Goal: Navigation & Orientation: Find specific page/section

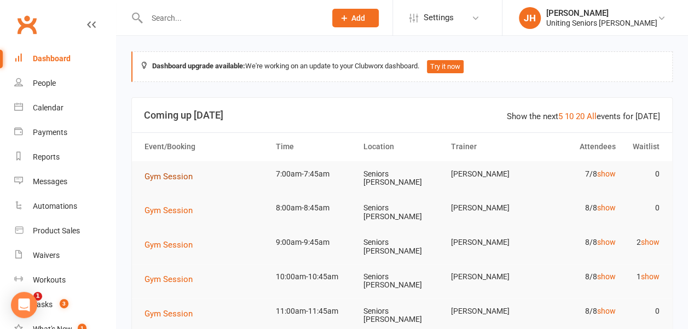
click at [179, 176] on span "Gym Session" at bounding box center [168, 177] width 48 height 10
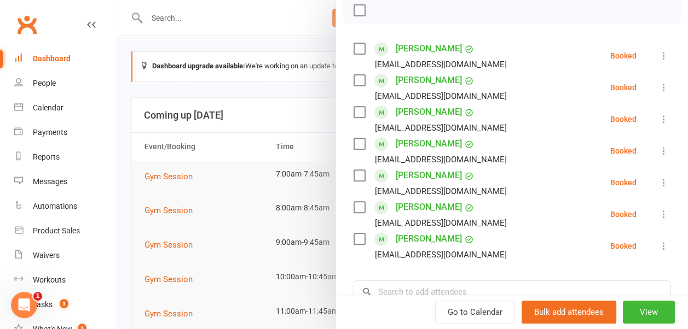
scroll to position [172, 0]
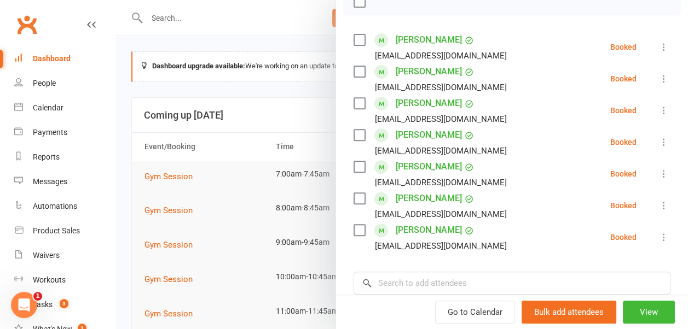
click at [523, 190] on li "[PERSON_NAME] [PERSON_NAME][EMAIL_ADDRESS][PERSON_NAME][DOMAIN_NAME] Booked Mor…" at bounding box center [511, 206] width 317 height 32
click at [281, 143] on div at bounding box center [402, 164] width 572 height 329
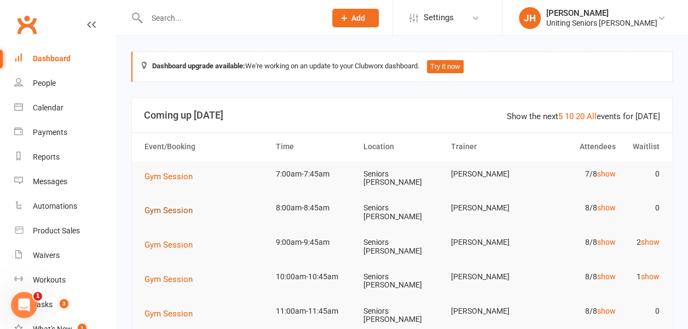
click at [180, 209] on span "Gym Session" at bounding box center [168, 211] width 48 height 10
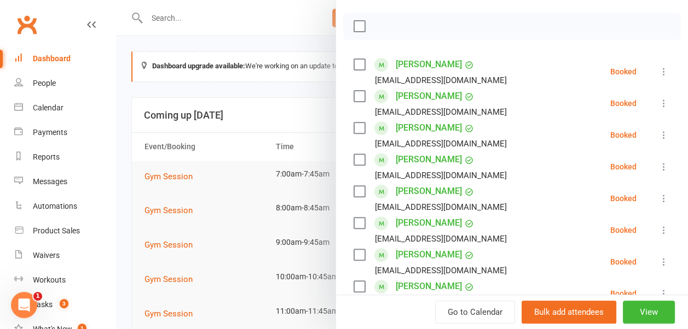
scroll to position [164, 0]
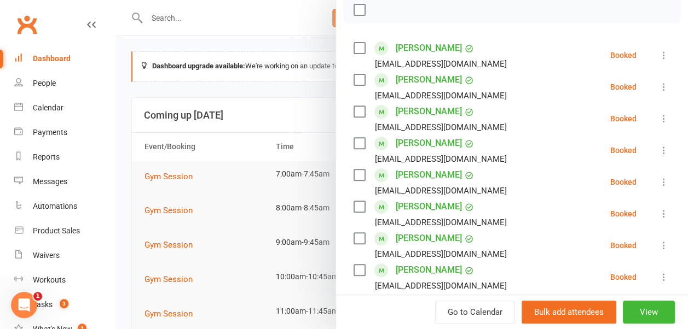
click at [293, 106] on div at bounding box center [402, 164] width 572 height 329
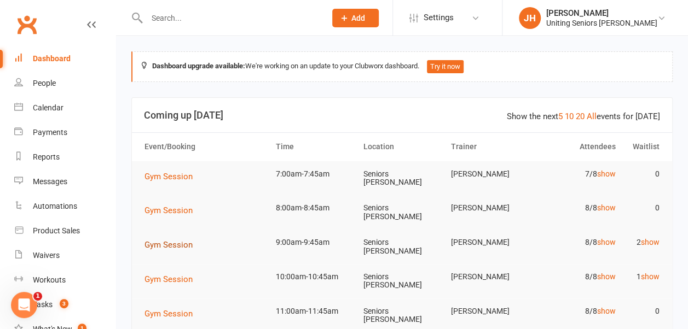
click at [182, 242] on span "Gym Session" at bounding box center [168, 245] width 48 height 10
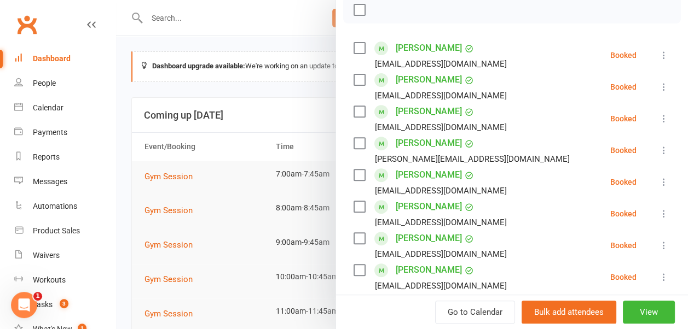
scroll to position [219, 0]
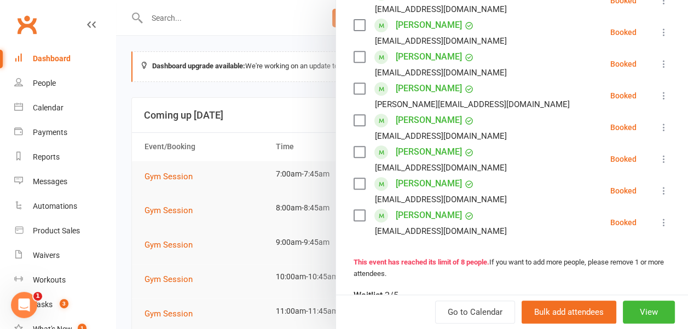
click at [235, 151] on div at bounding box center [402, 164] width 572 height 329
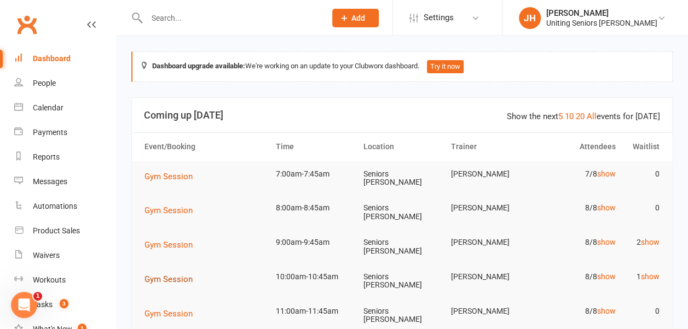
click at [175, 275] on span "Gym Session" at bounding box center [168, 280] width 48 height 10
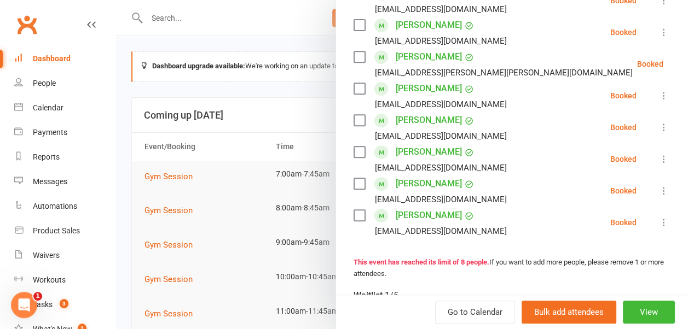
click at [312, 136] on div at bounding box center [402, 164] width 572 height 329
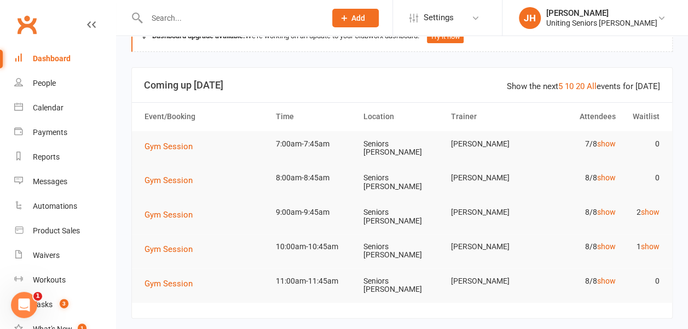
scroll to position [55, 0]
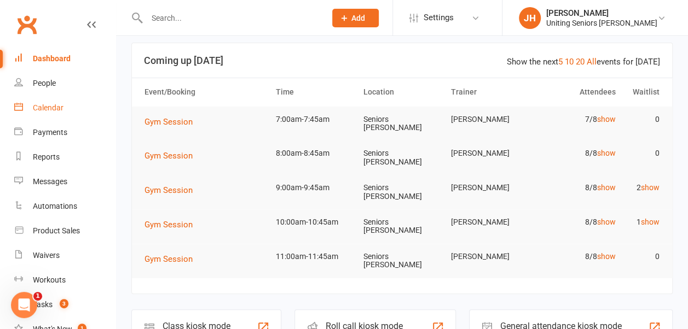
click at [48, 107] on div "Calendar" at bounding box center [48, 107] width 31 height 9
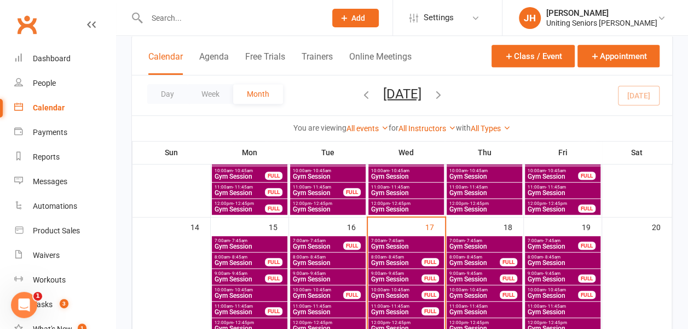
scroll to position [274, 0]
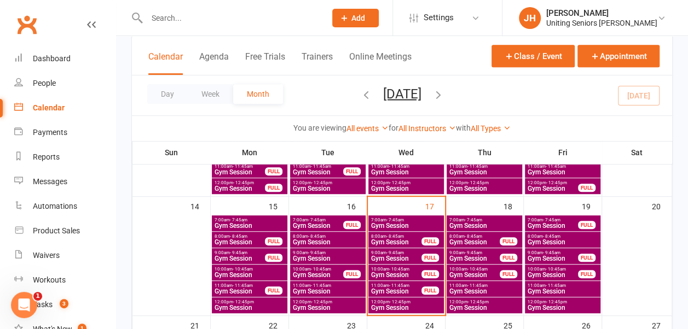
click at [428, 305] on span "Gym Session" at bounding box center [405, 308] width 71 height 7
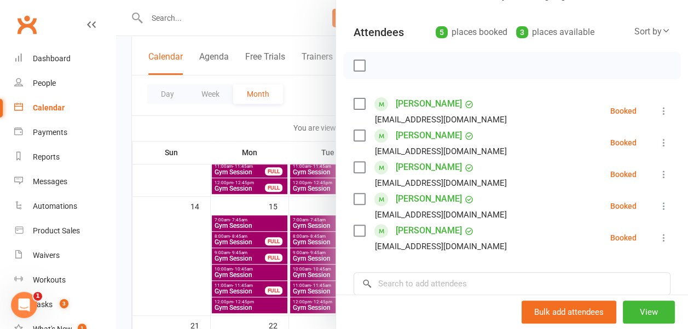
scroll to position [109, 0]
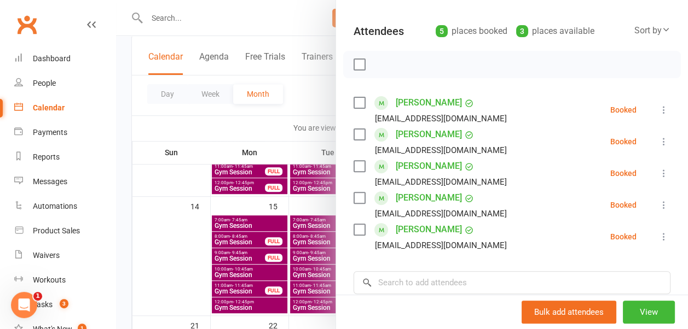
click at [280, 114] on div at bounding box center [402, 164] width 572 height 329
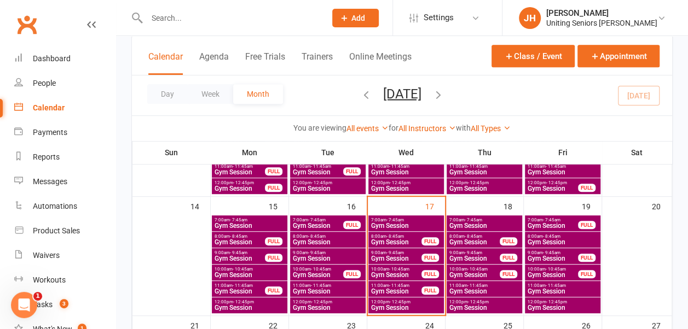
click at [411, 301] on span "12:00pm - 12:45pm" at bounding box center [405, 302] width 71 height 5
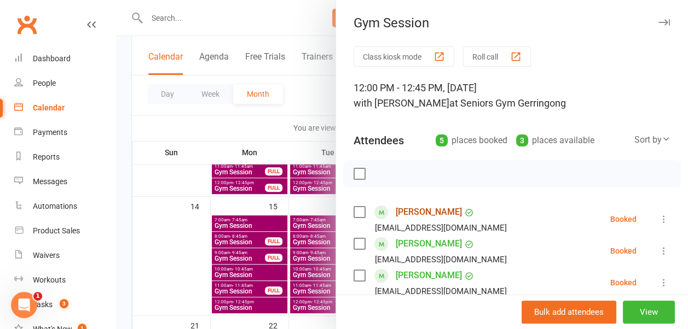
click at [419, 212] on link "[PERSON_NAME]" at bounding box center [429, 213] width 66 height 18
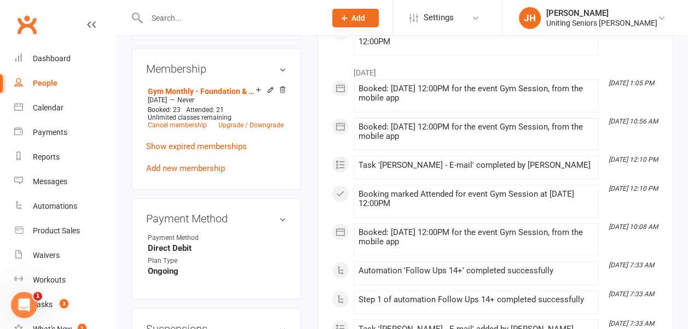
scroll to position [766, 0]
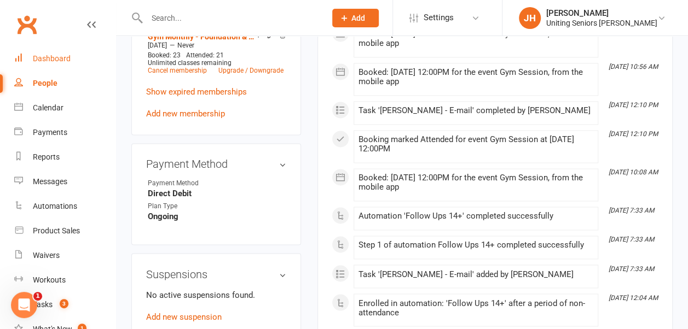
click at [53, 54] on link "Dashboard" at bounding box center [64, 59] width 101 height 25
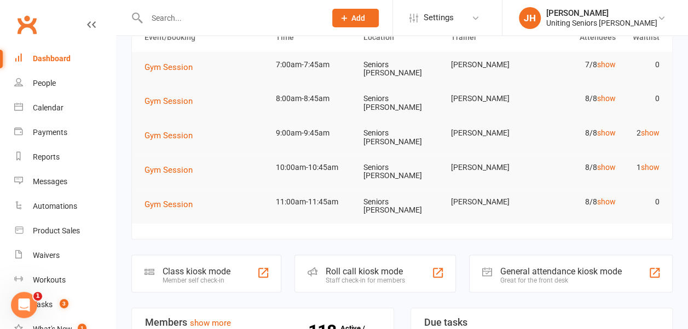
scroll to position [55, 0]
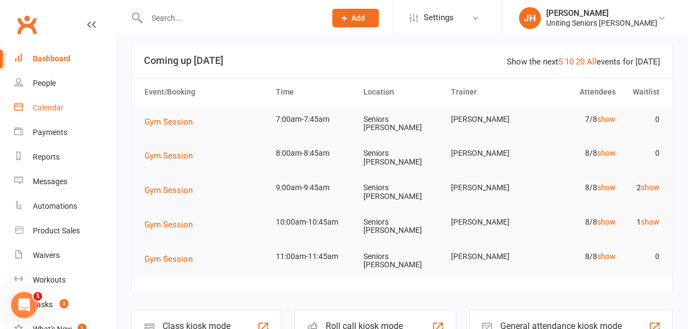
click at [60, 103] on link "Calendar" at bounding box center [64, 108] width 101 height 25
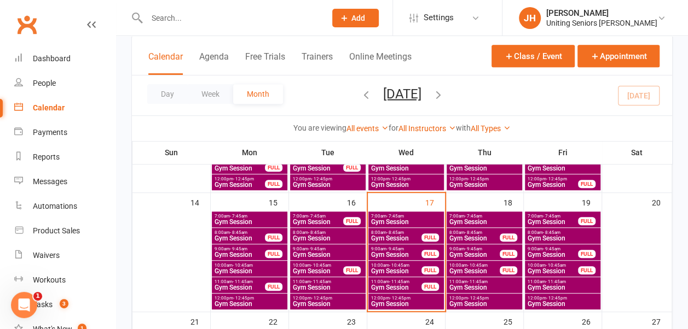
scroll to position [274, 0]
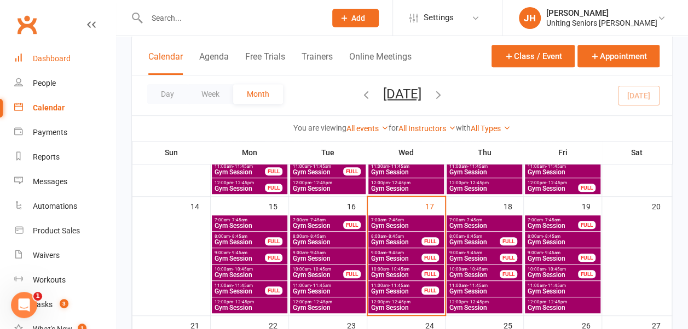
click at [57, 62] on div "Dashboard" at bounding box center [52, 58] width 38 height 9
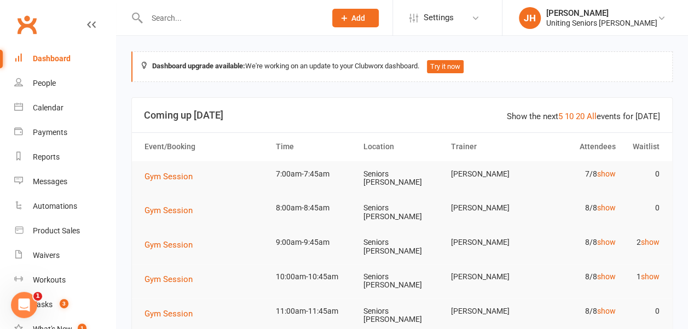
click at [659, 18] on icon at bounding box center [661, 18] width 9 height 9
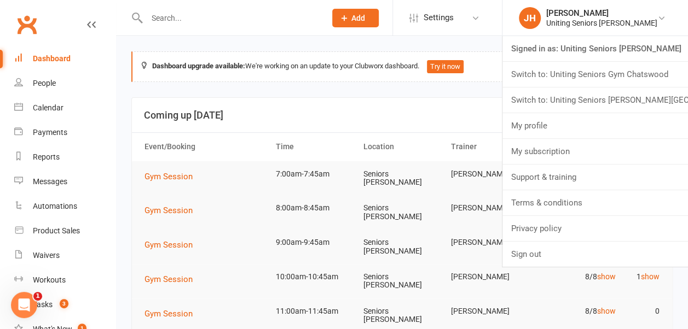
click at [648, 95] on link "Switch to: Uniting Seniors [PERSON_NAME][GEOGRAPHIC_DATA]" at bounding box center [594, 100] width 185 height 25
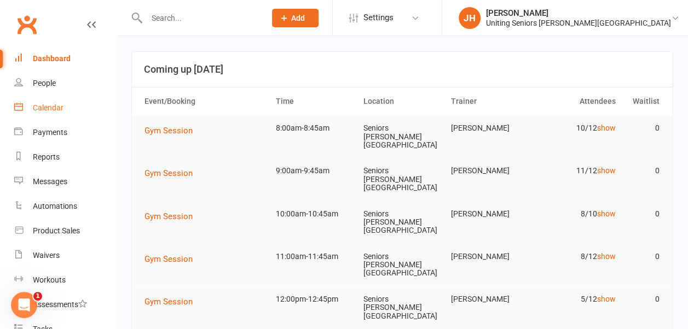
click at [49, 108] on div "Calendar" at bounding box center [48, 107] width 31 height 9
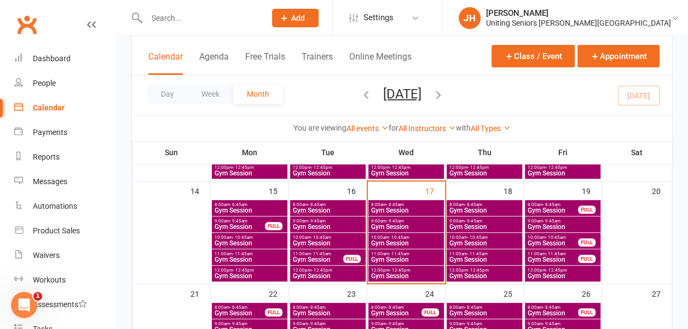
scroll to position [274, 0]
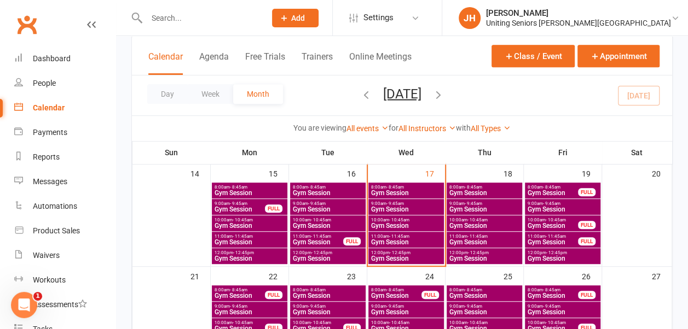
click at [416, 190] on span "Gym Session" at bounding box center [405, 193] width 71 height 7
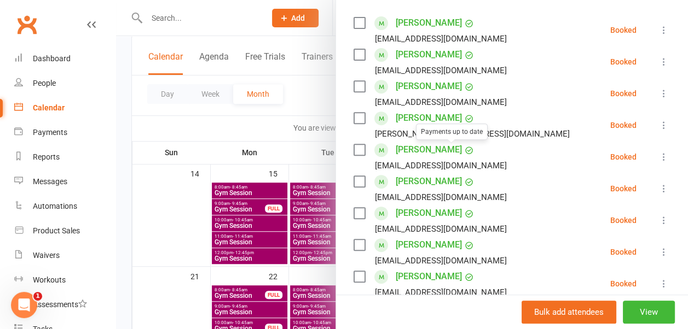
scroll to position [164, 0]
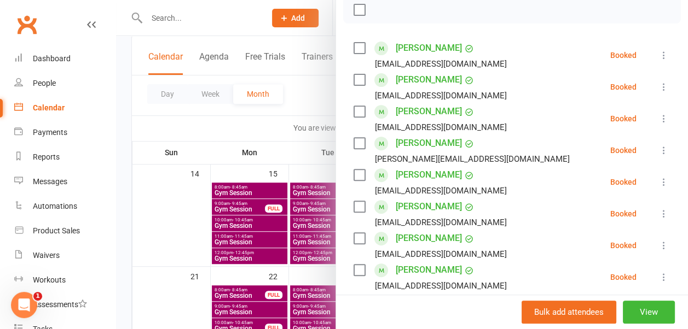
click at [315, 103] on div at bounding box center [402, 164] width 572 height 329
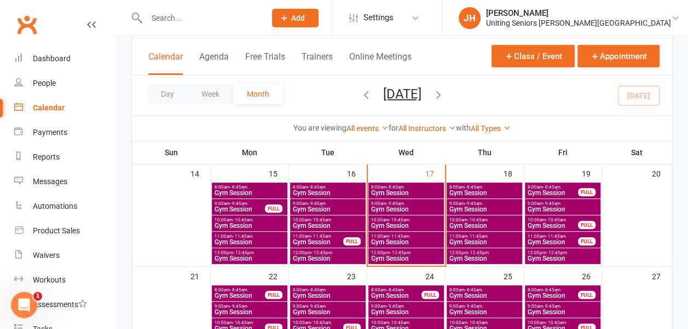
click at [395, 206] on span "Gym Session" at bounding box center [405, 209] width 71 height 7
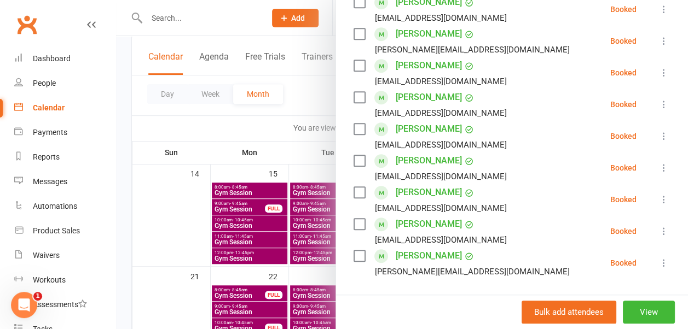
scroll to position [328, 0]
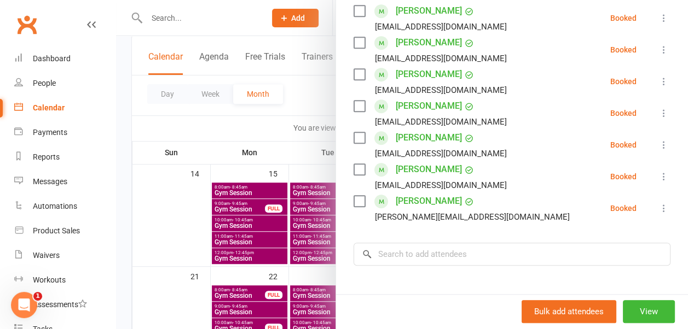
click at [319, 109] on div at bounding box center [402, 164] width 572 height 329
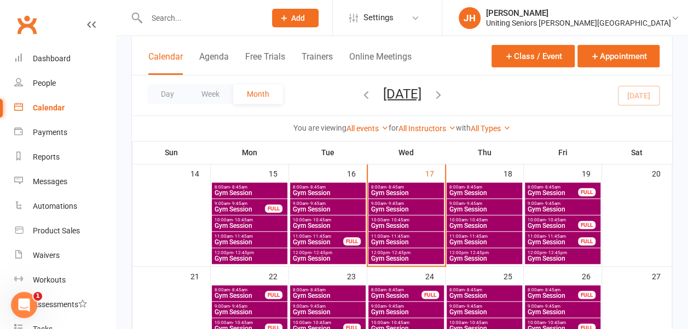
click at [421, 254] on span "12:00pm - 12:45pm" at bounding box center [405, 253] width 71 height 5
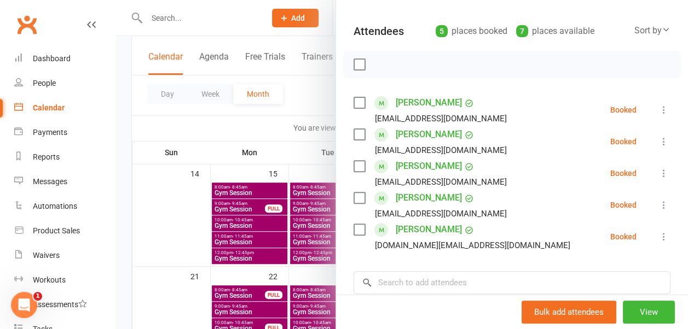
scroll to position [164, 0]
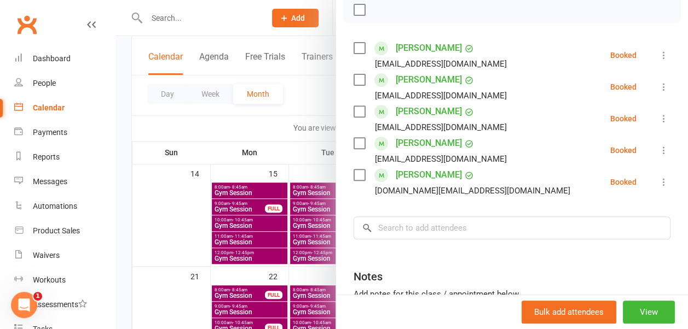
click at [314, 98] on div at bounding box center [402, 164] width 572 height 329
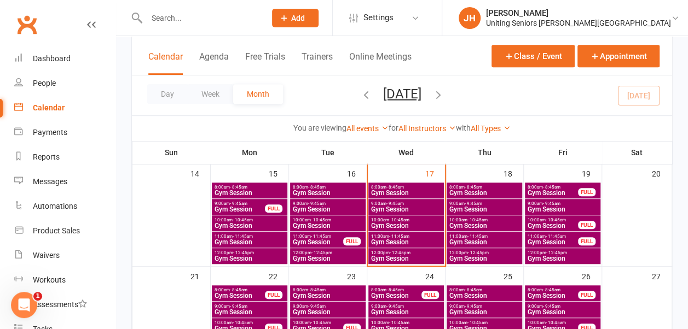
click at [391, 236] on span "- 11:45am" at bounding box center [399, 236] width 20 height 5
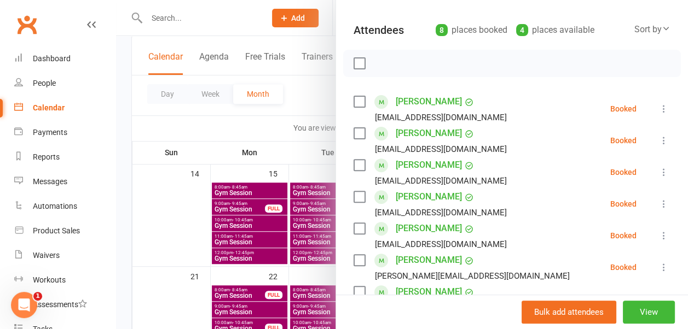
scroll to position [109, 0]
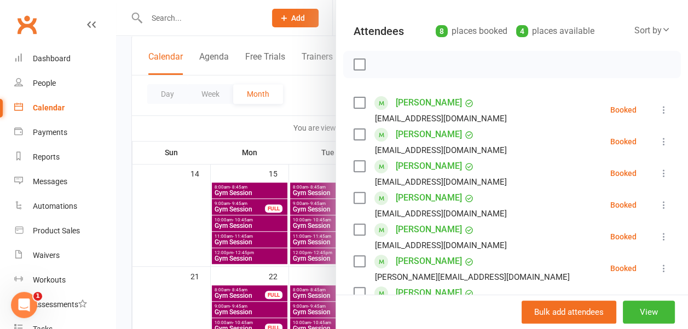
click at [321, 100] on div at bounding box center [402, 164] width 572 height 329
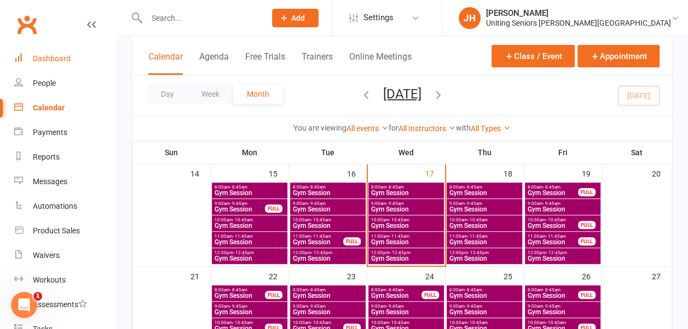
click at [68, 59] on div "Dashboard" at bounding box center [52, 58] width 38 height 9
